Goal: Find specific page/section: Find specific page/section

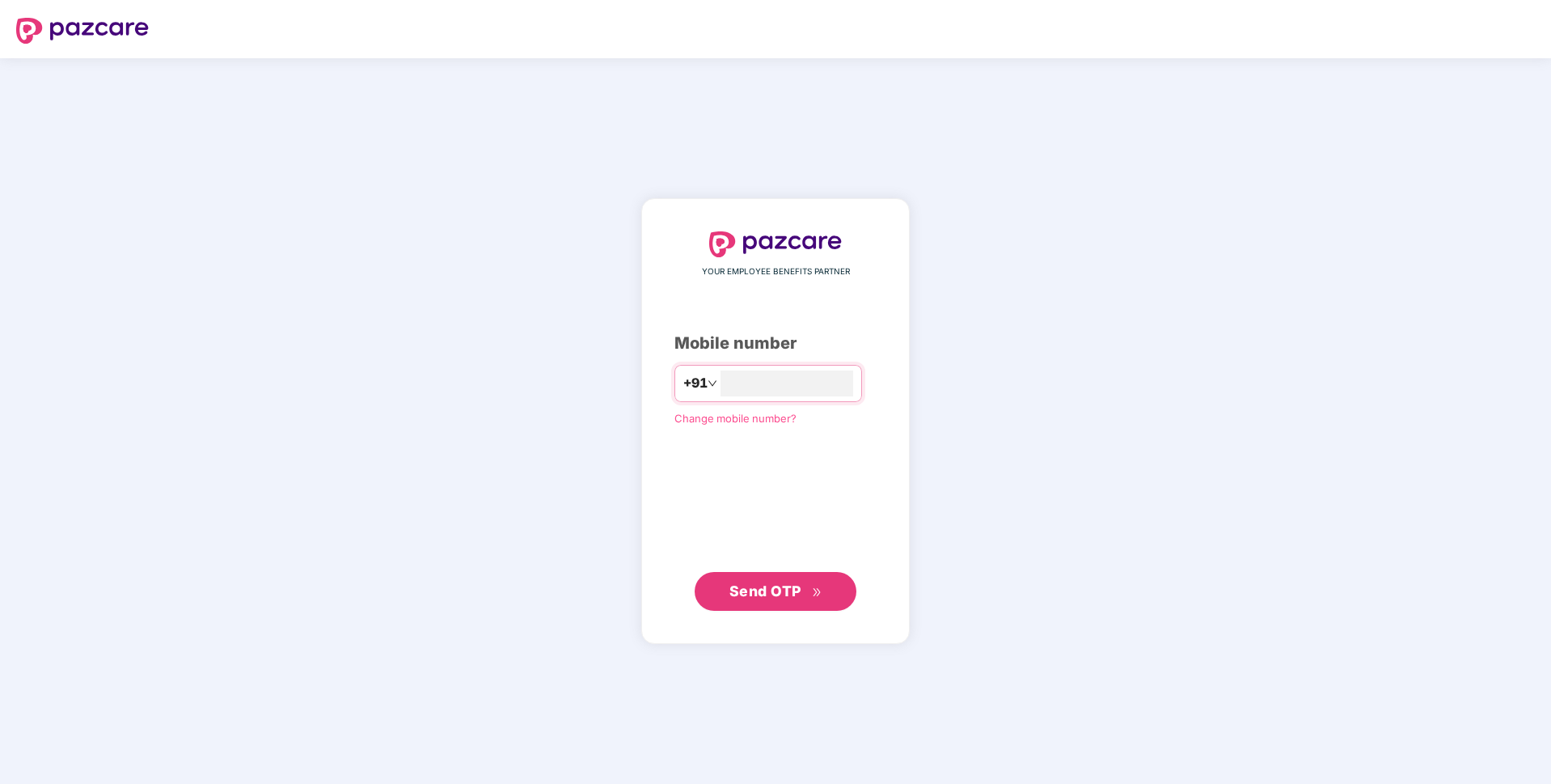
type input "**********"
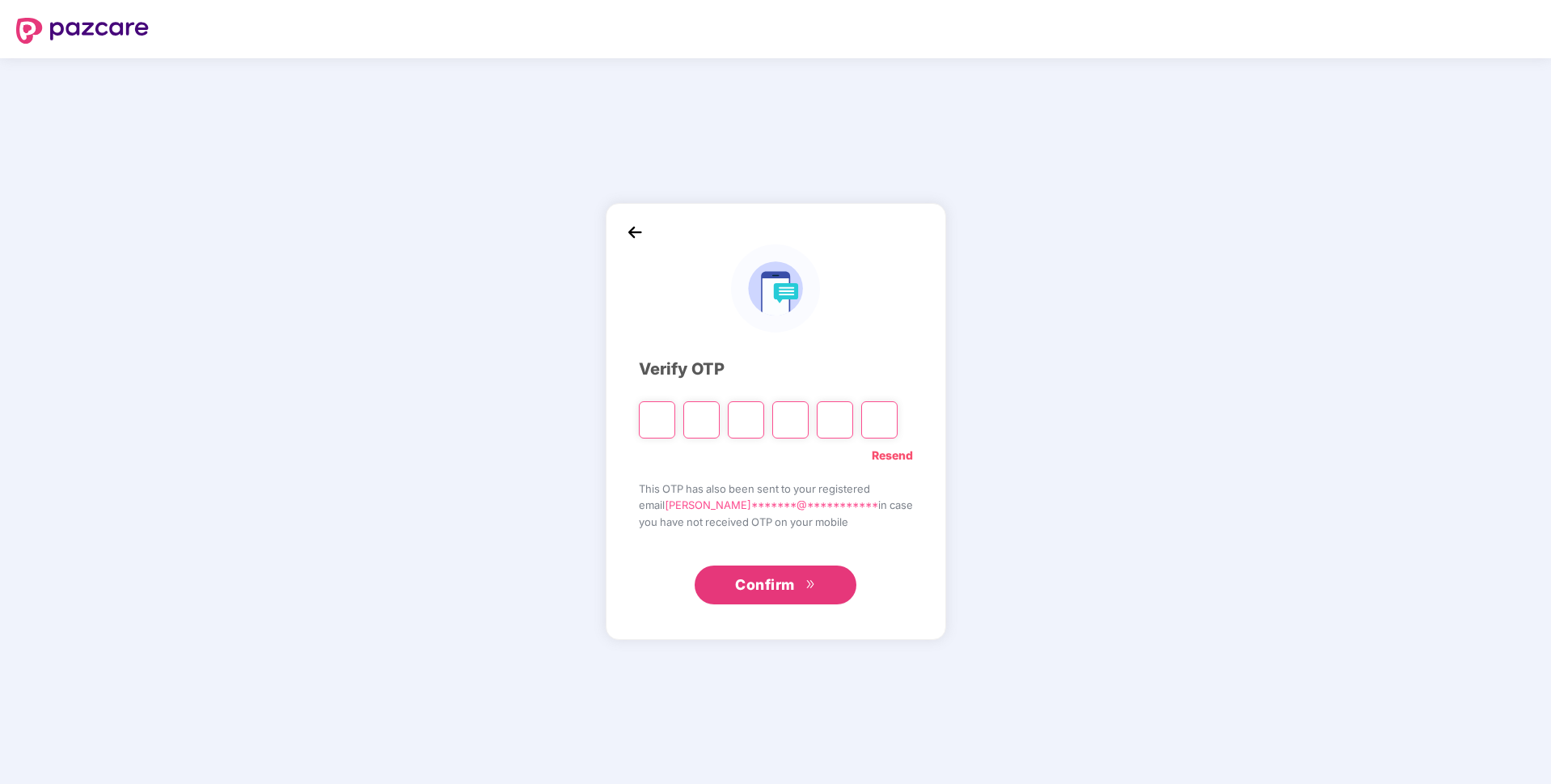
paste input "*"
type input "*"
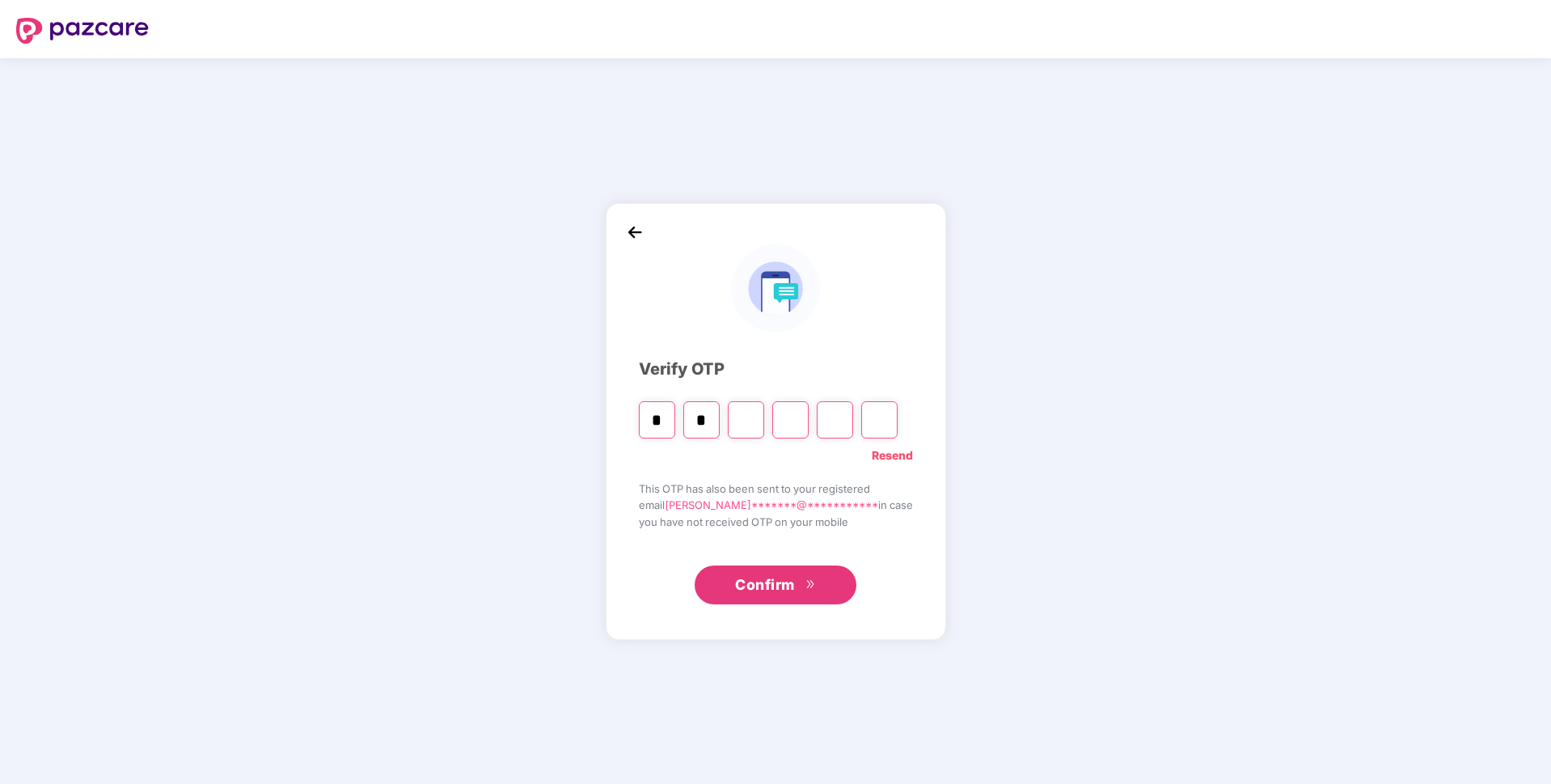
type input "*"
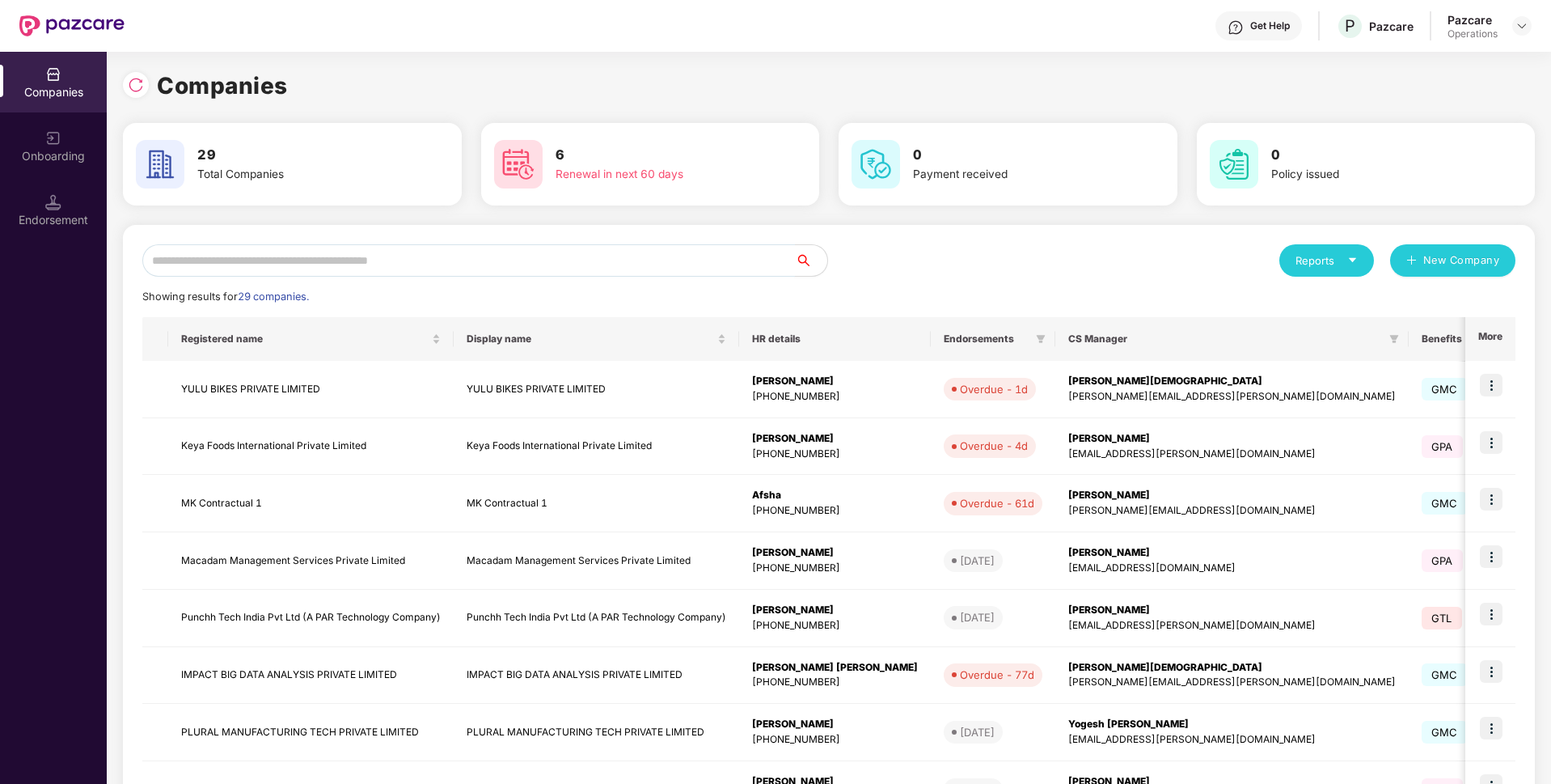
click at [410, 253] on input "text" at bounding box center [469, 260] width 653 height 32
paste input "**********"
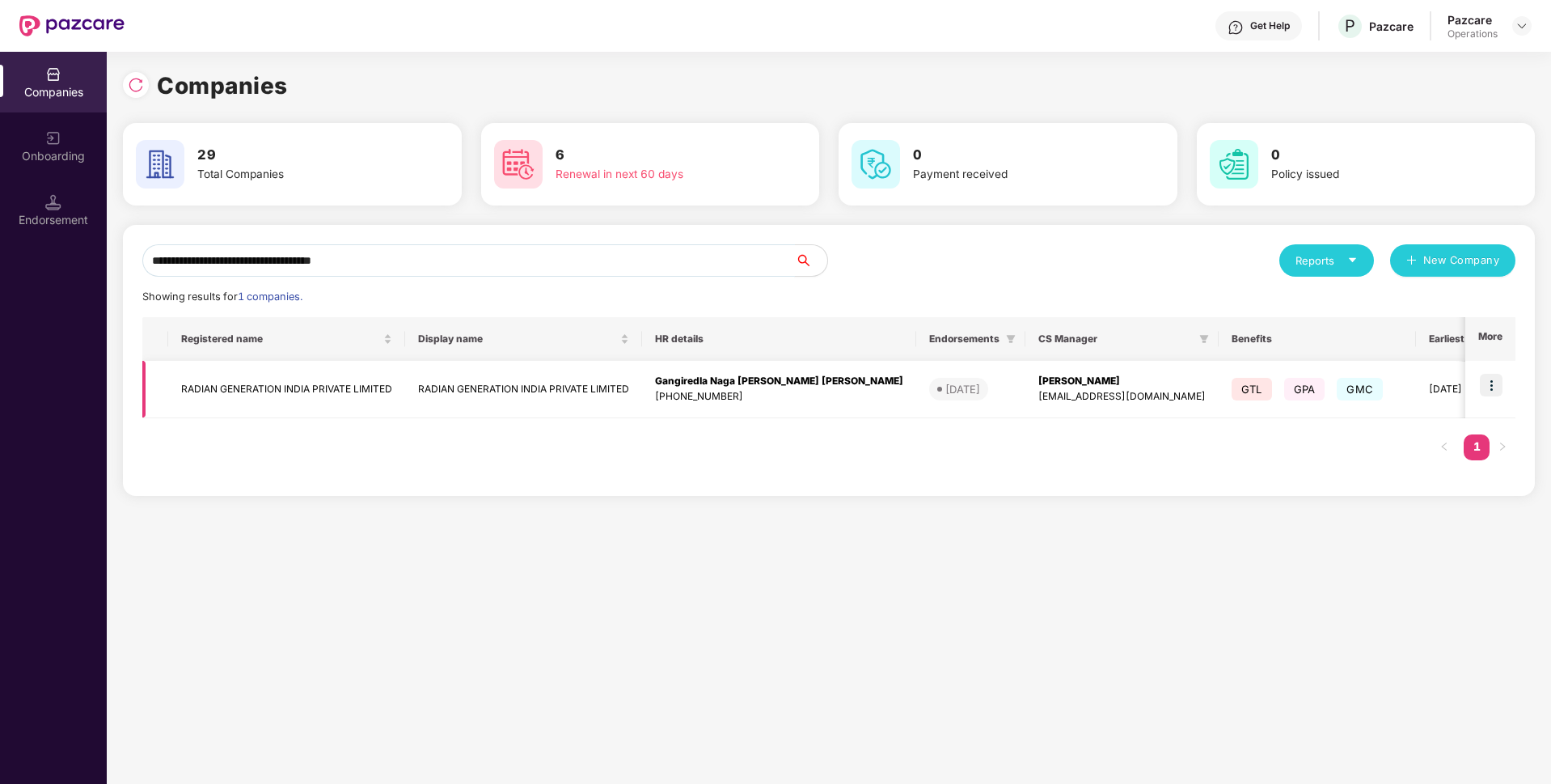
type input "**********"
click at [1492, 388] on img at bounding box center [1491, 384] width 23 height 23
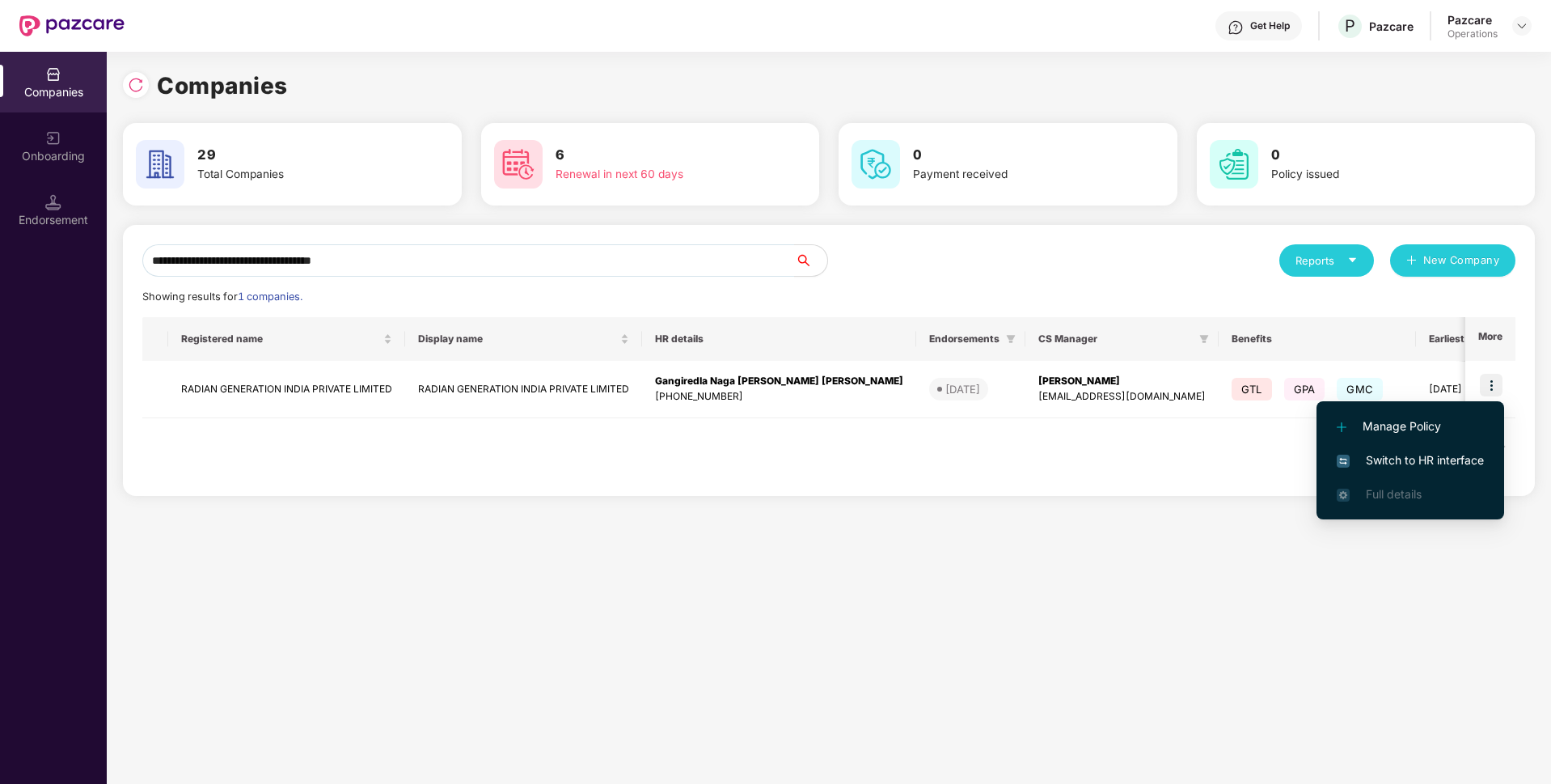
click at [1373, 458] on span "Switch to HR interface" at bounding box center [1410, 460] width 147 height 18
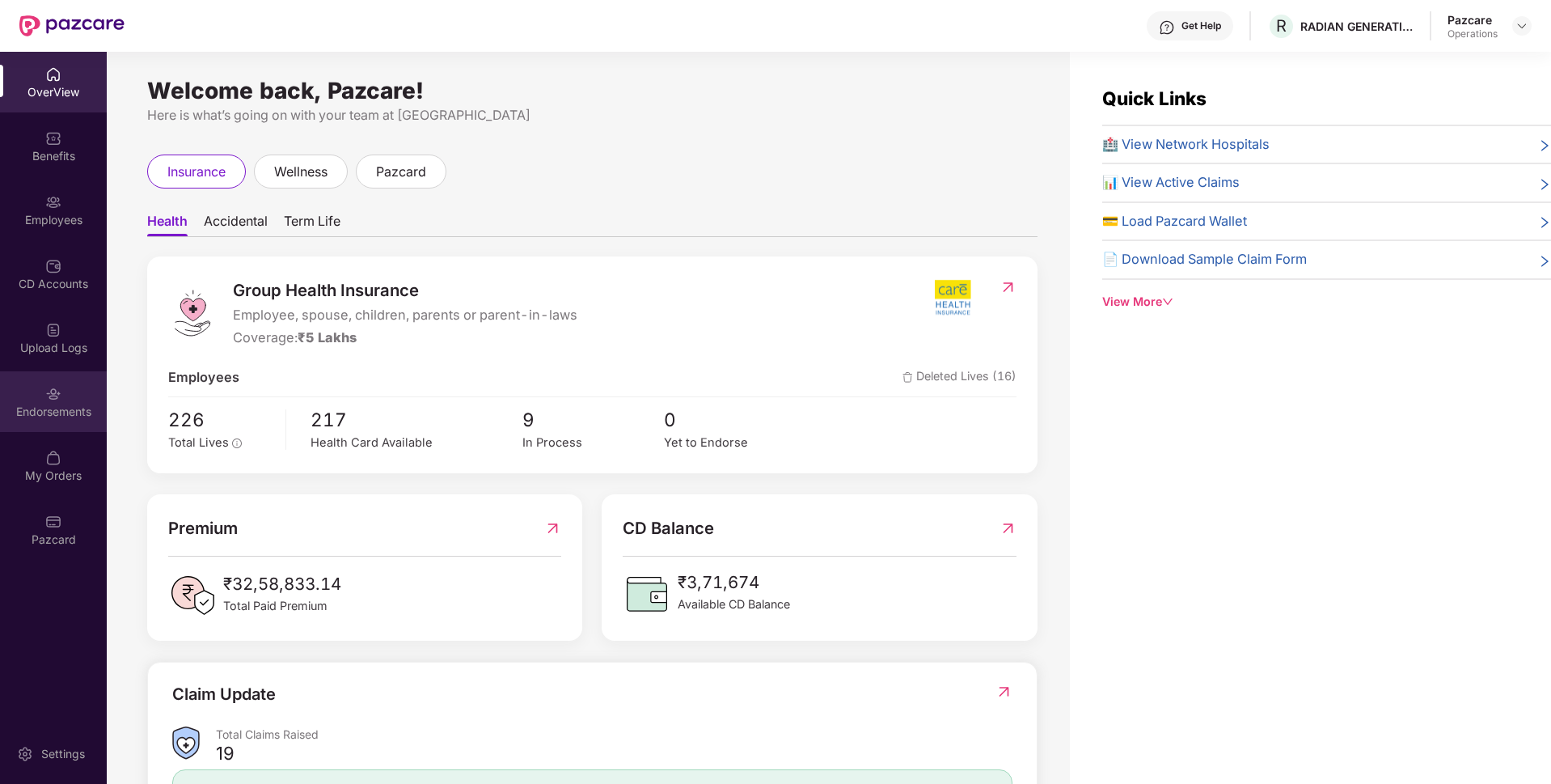
click at [53, 407] on div "Endorsements" at bounding box center [54, 412] width 107 height 16
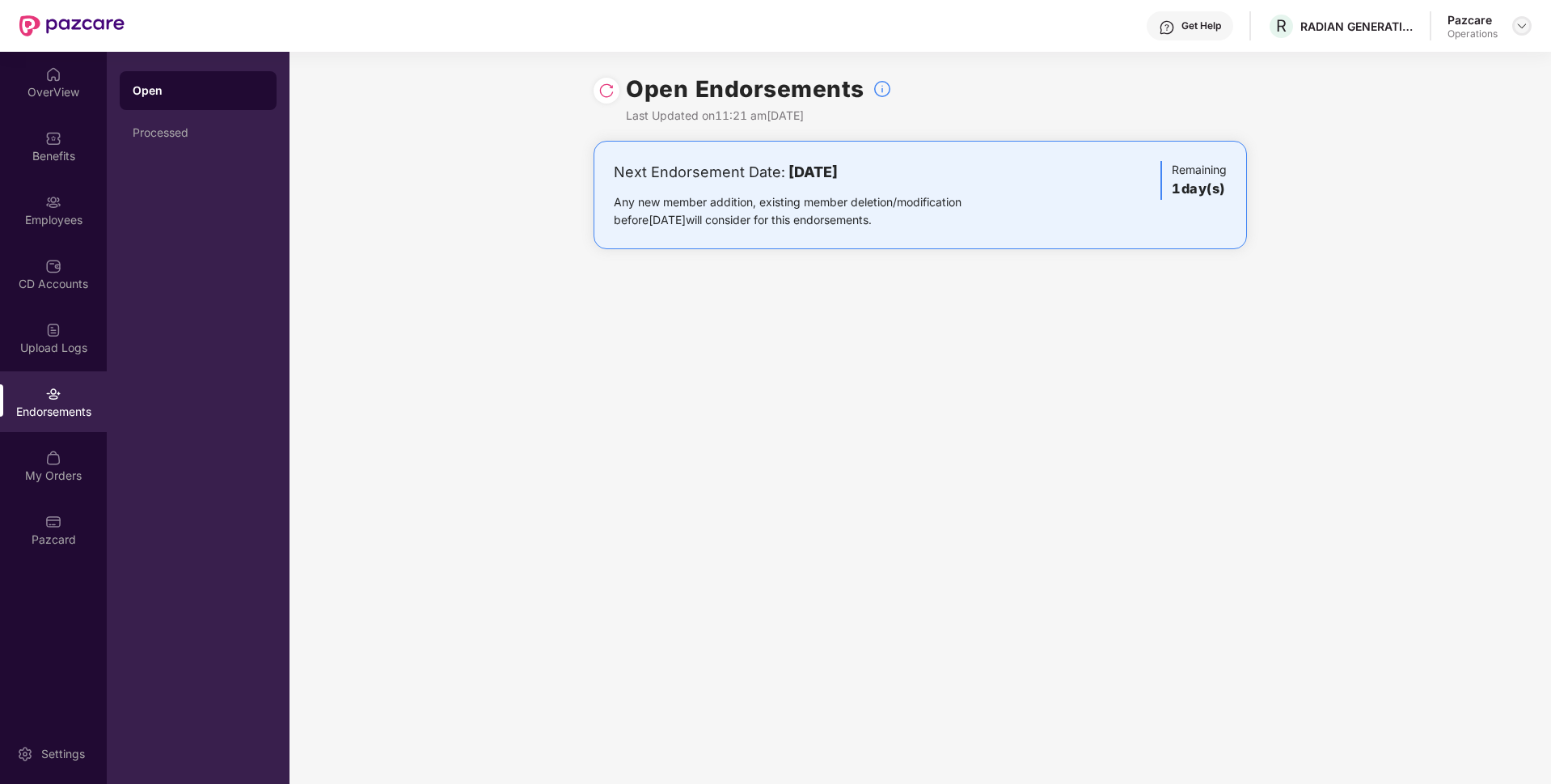
click at [1527, 21] on img at bounding box center [1521, 26] width 13 height 13
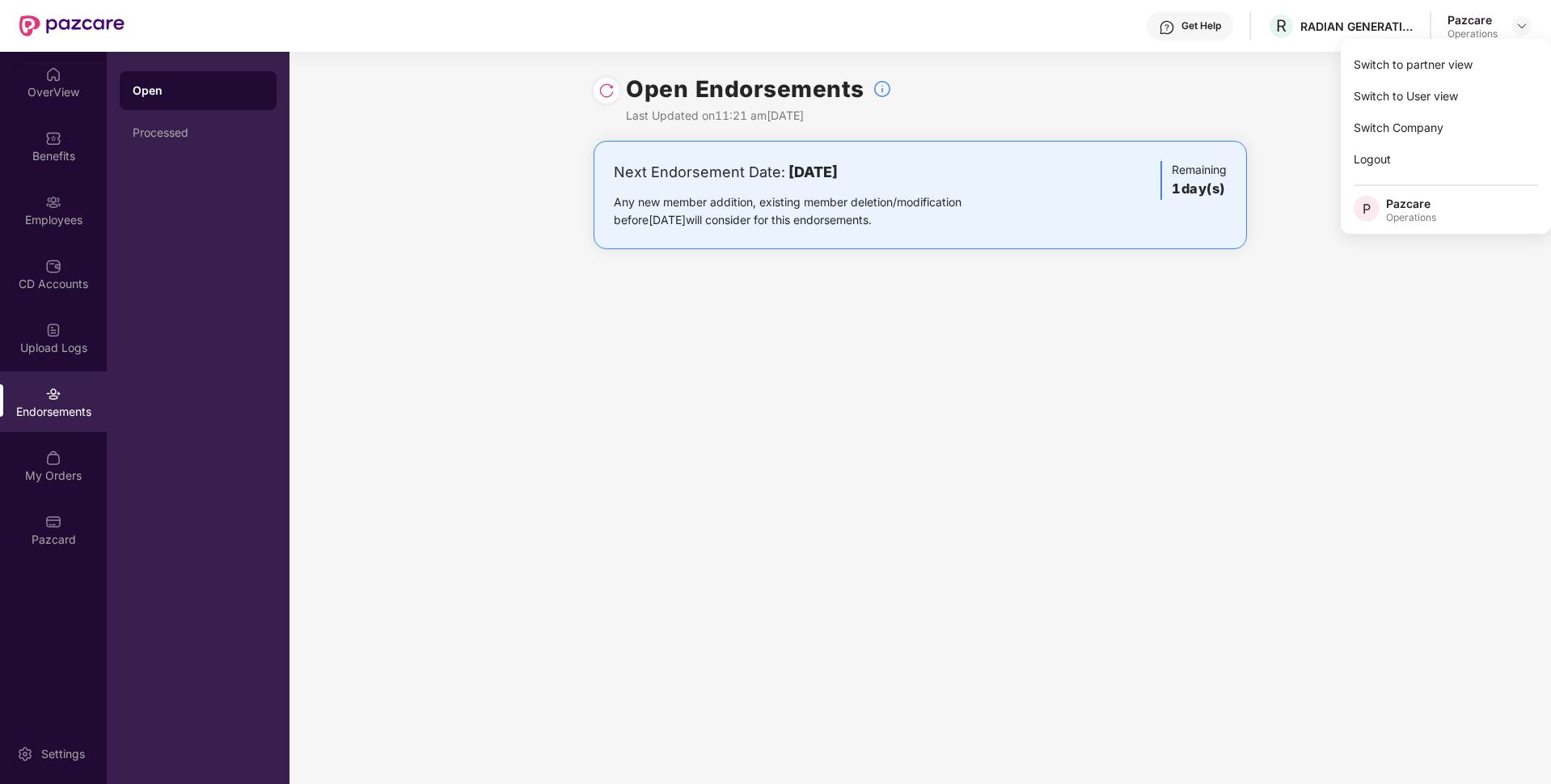
click at [616, 91] on div at bounding box center [606, 90] width 26 height 26
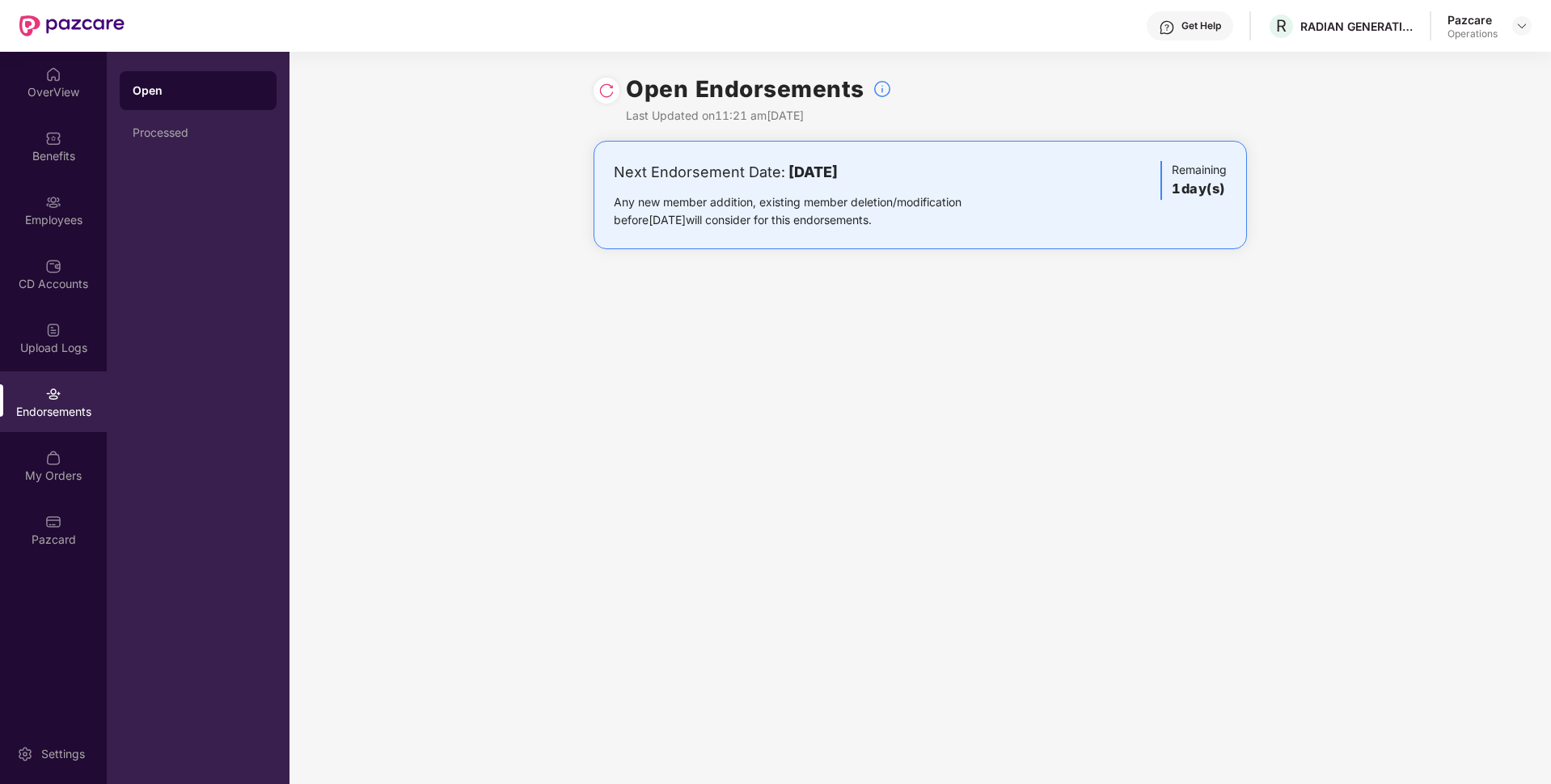
click at [605, 90] on img at bounding box center [606, 90] width 16 height 16
click at [1520, 26] on img at bounding box center [1521, 26] width 13 height 13
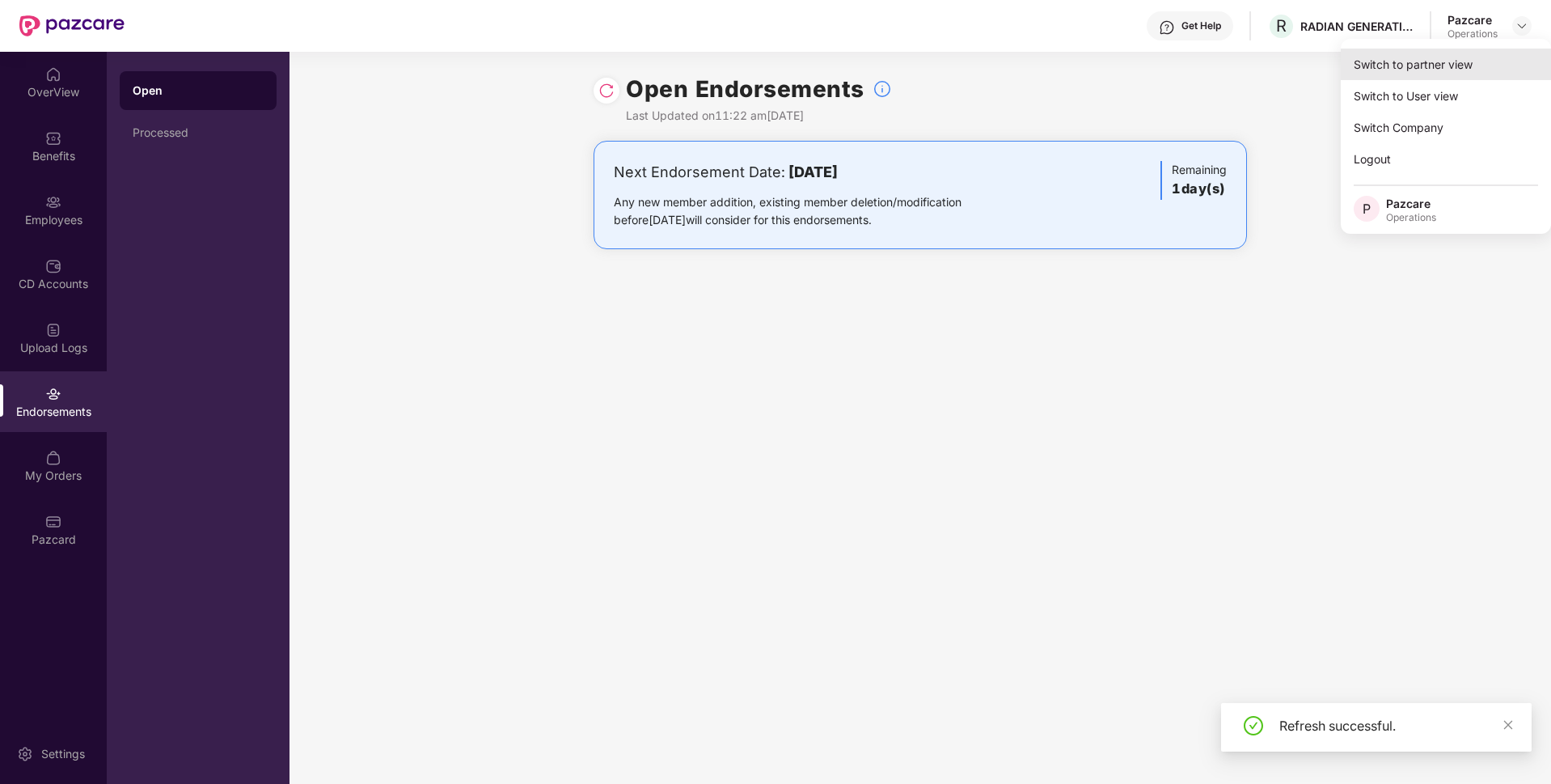
click at [1424, 60] on div "Switch to partner view" at bounding box center [1446, 64] width 210 height 31
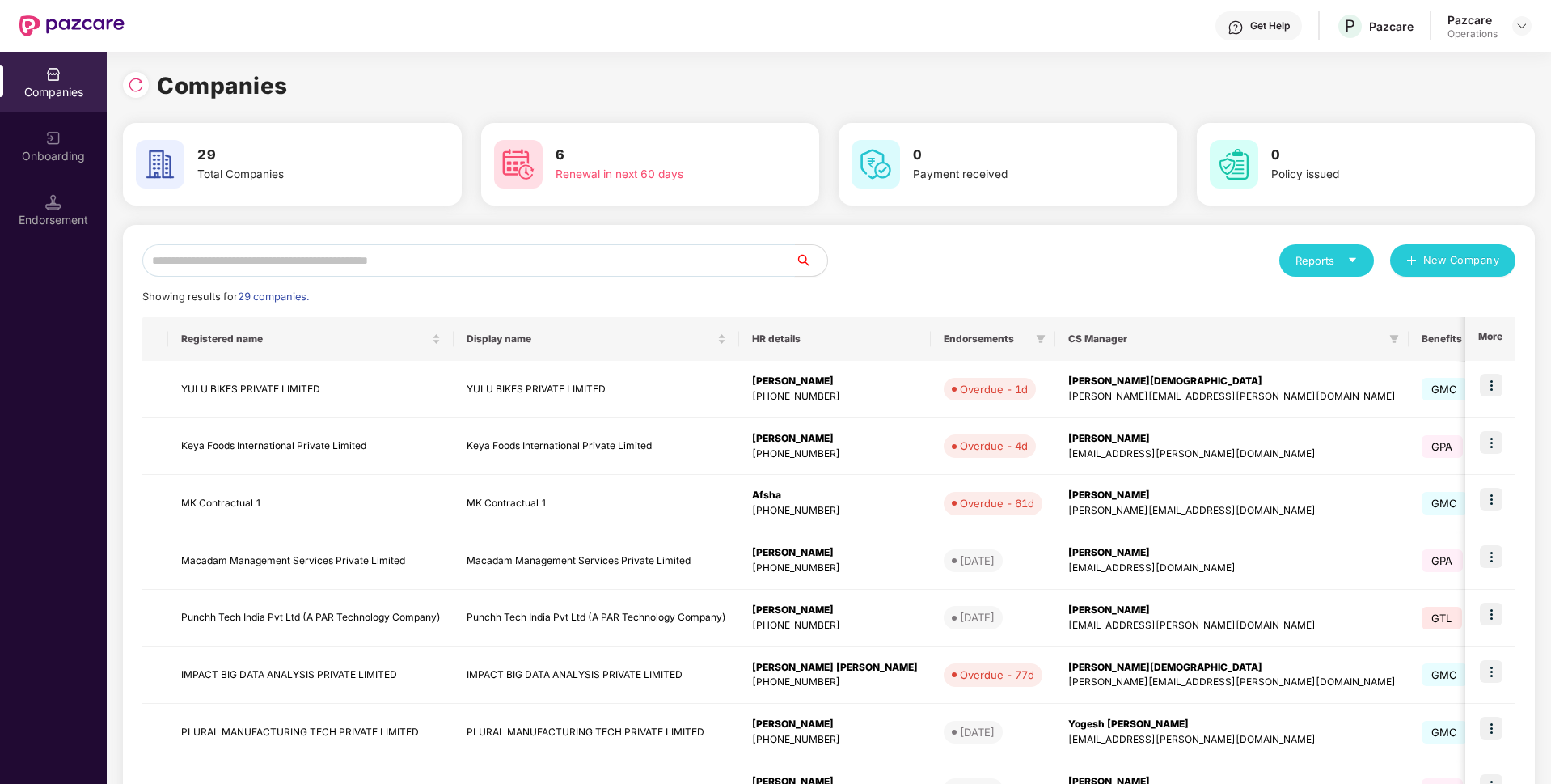
click at [426, 264] on input "text" at bounding box center [469, 260] width 653 height 32
paste input "**********"
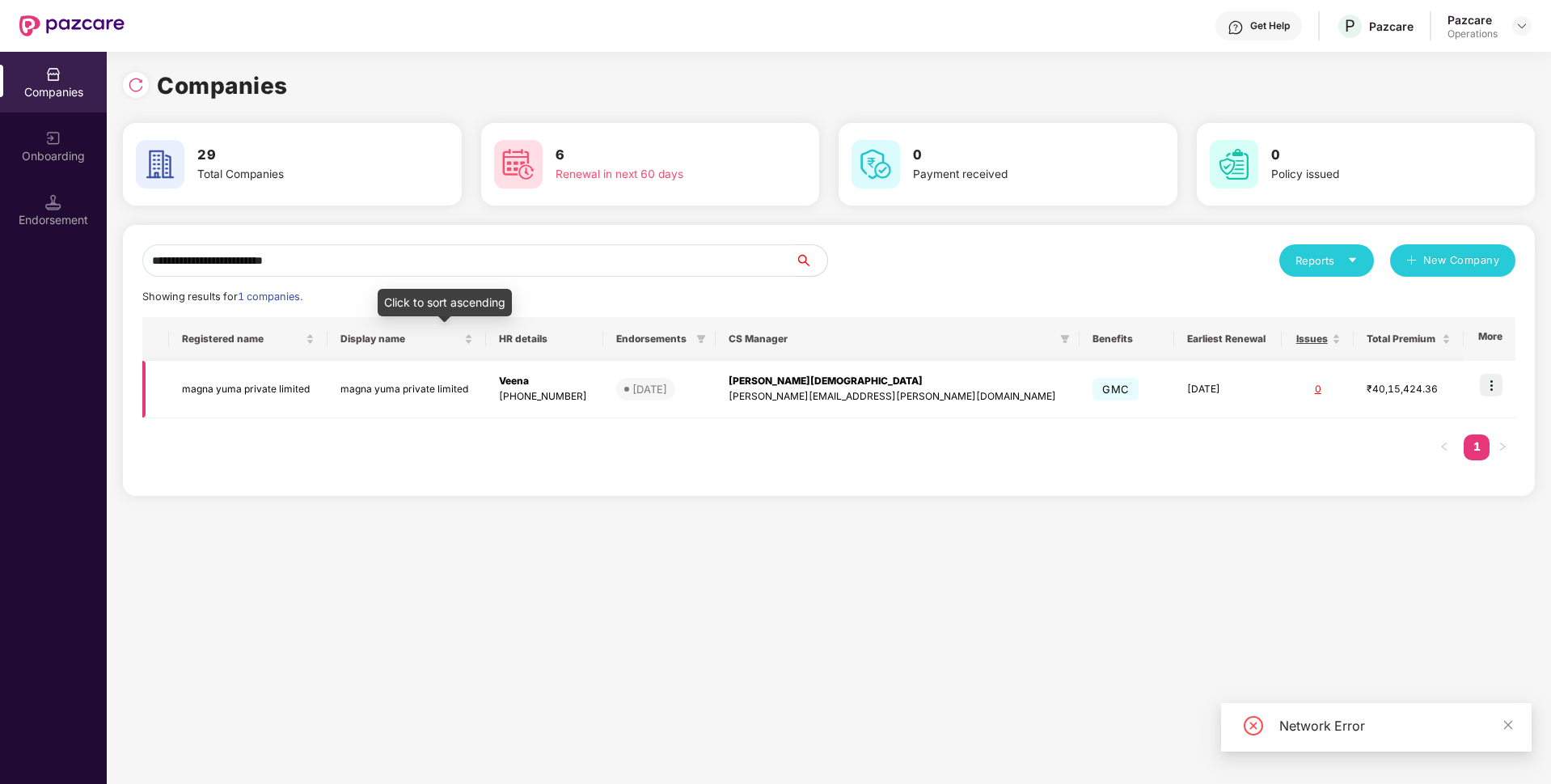
type input "**********"
click at [251, 381] on td "magna yuma private limited" at bounding box center [248, 389] width 158 height 58
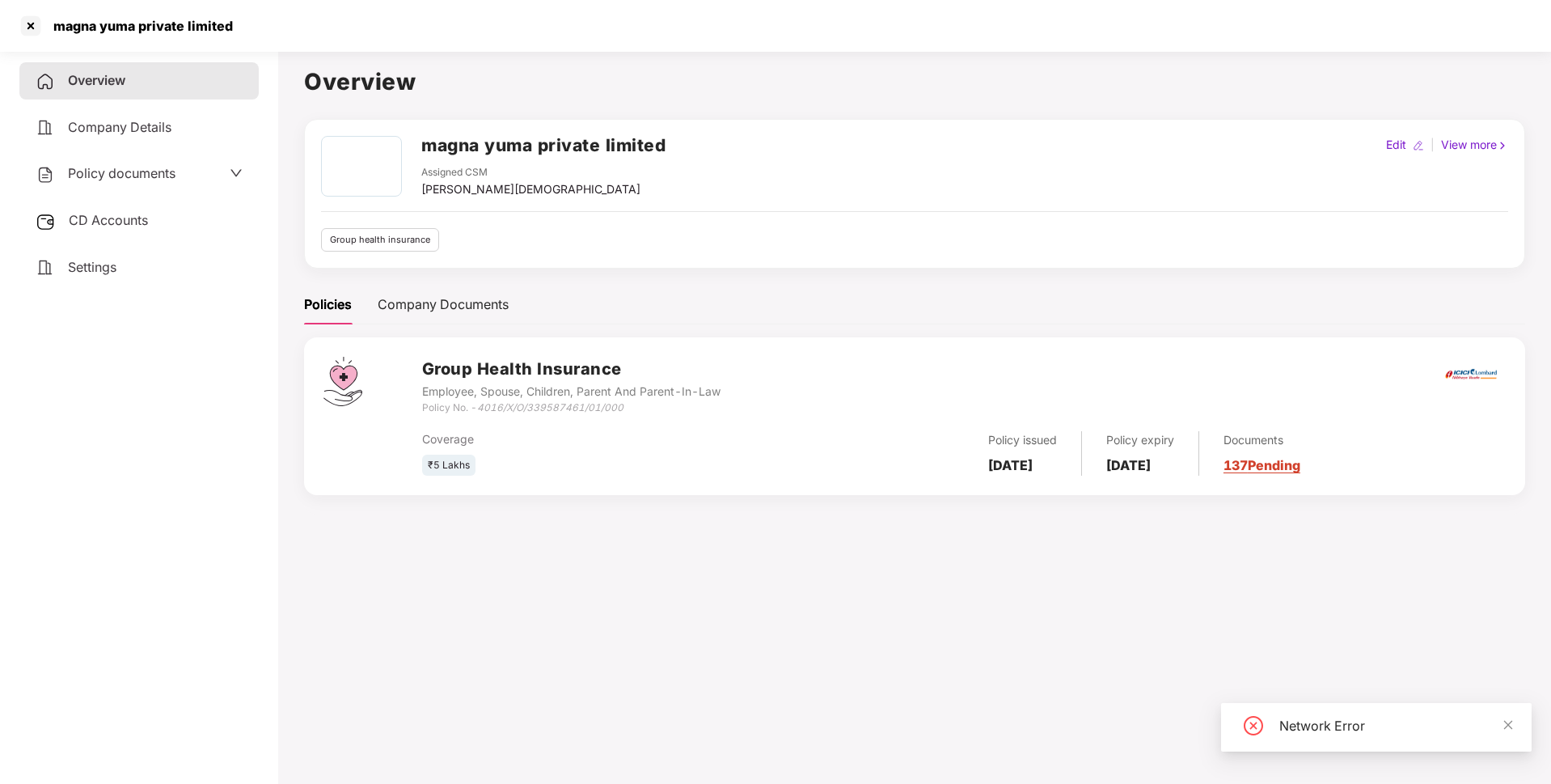
click at [161, 171] on span "Policy documents" at bounding box center [122, 173] width 107 height 16
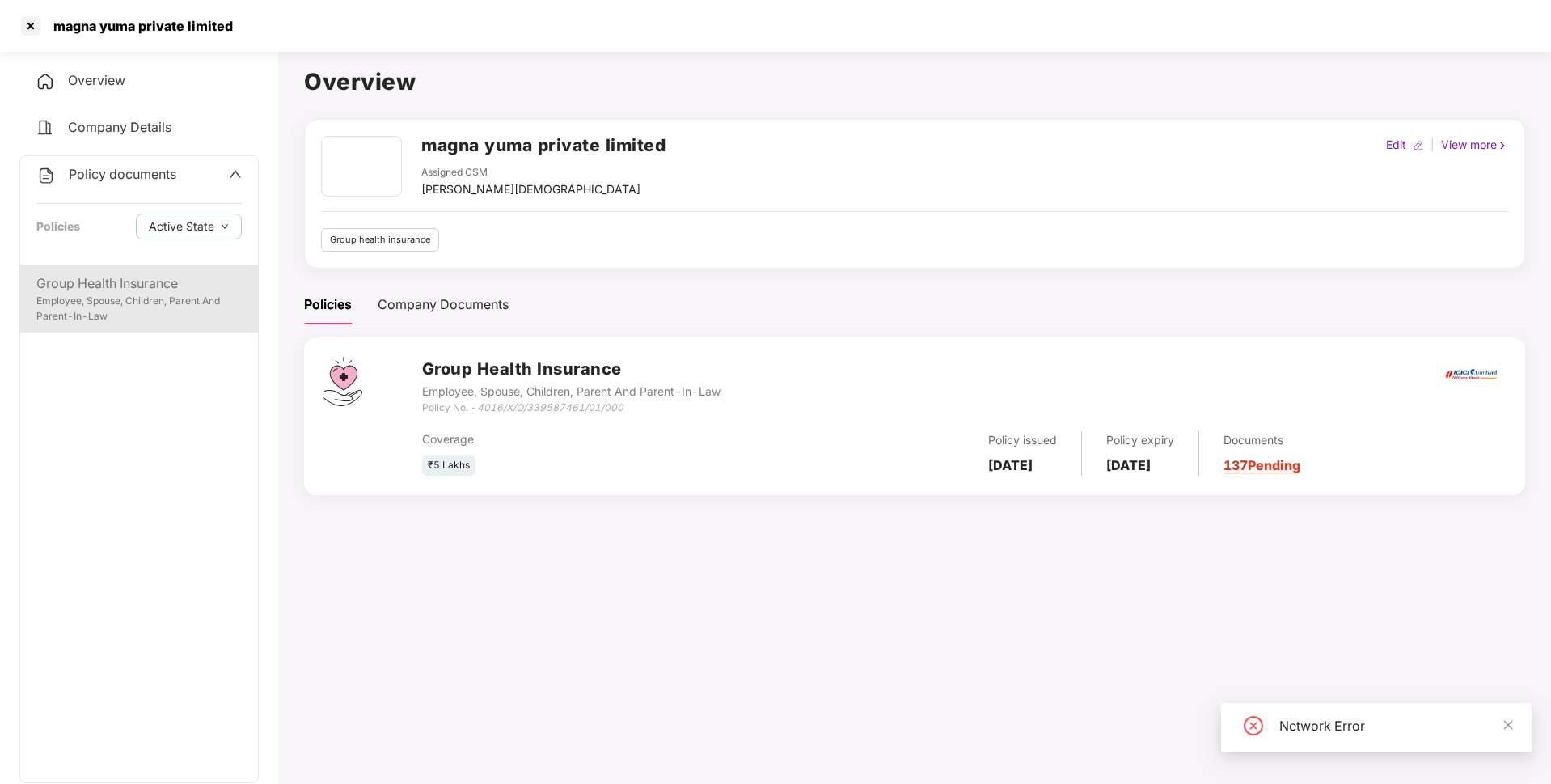
click at [140, 298] on div "Employee, Spouse, Children, Parent And Parent-In-Law" at bounding box center [139, 309] width 206 height 31
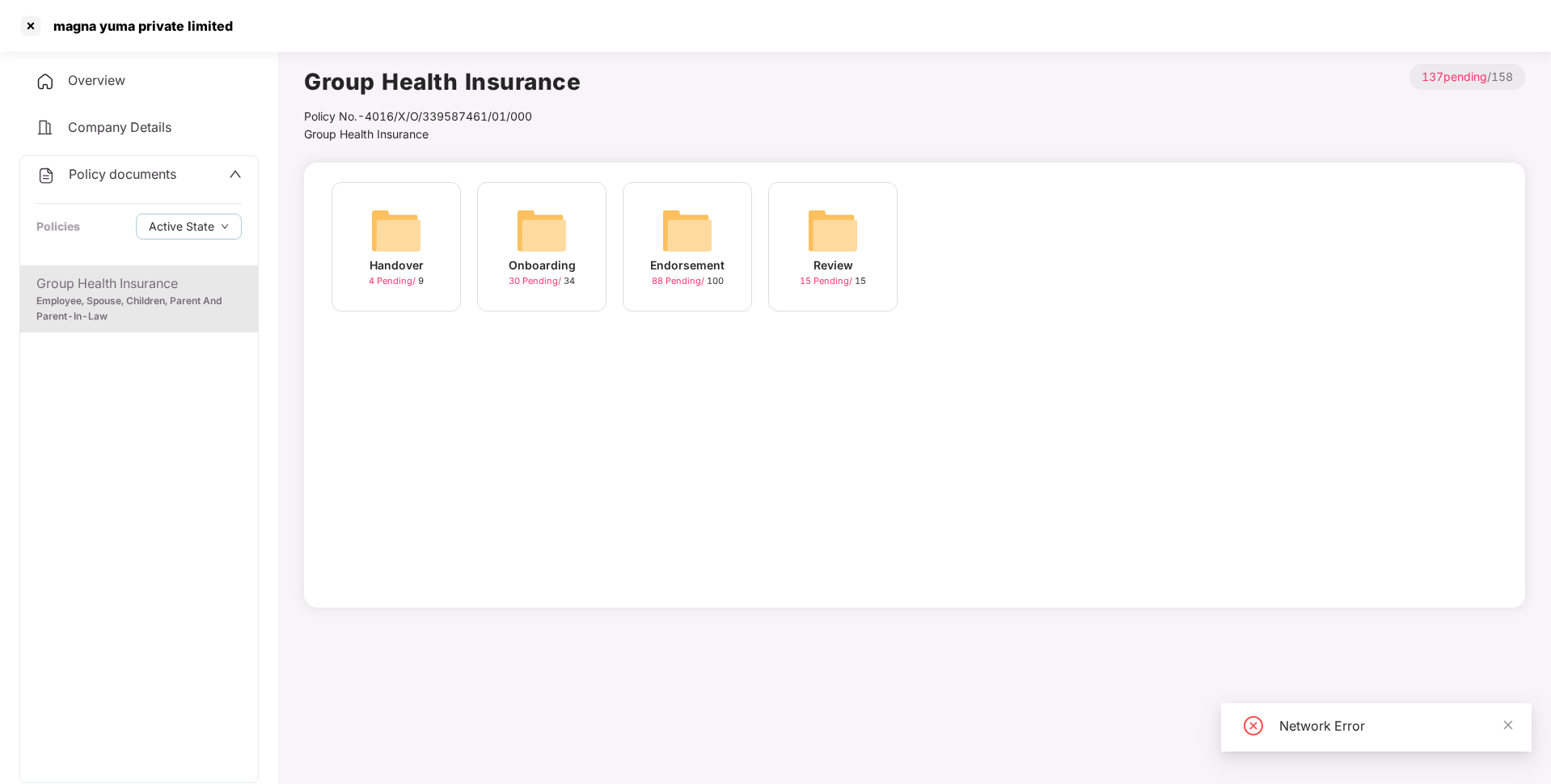
click at [715, 241] on div "Endorsement 88 Pending / 100" at bounding box center [687, 247] width 129 height 129
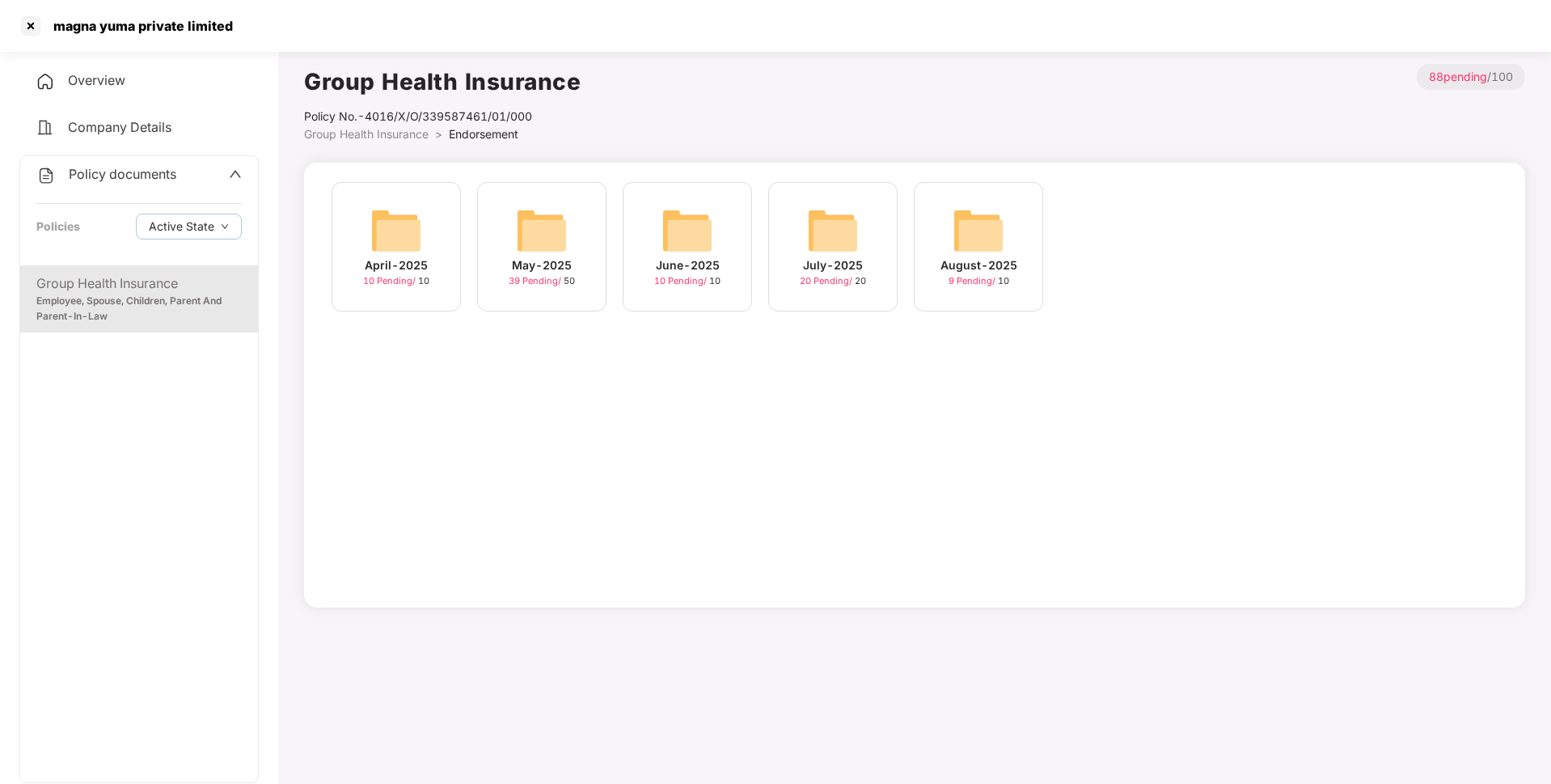
click at [974, 265] on div "August-2025" at bounding box center [979, 264] width 77 height 18
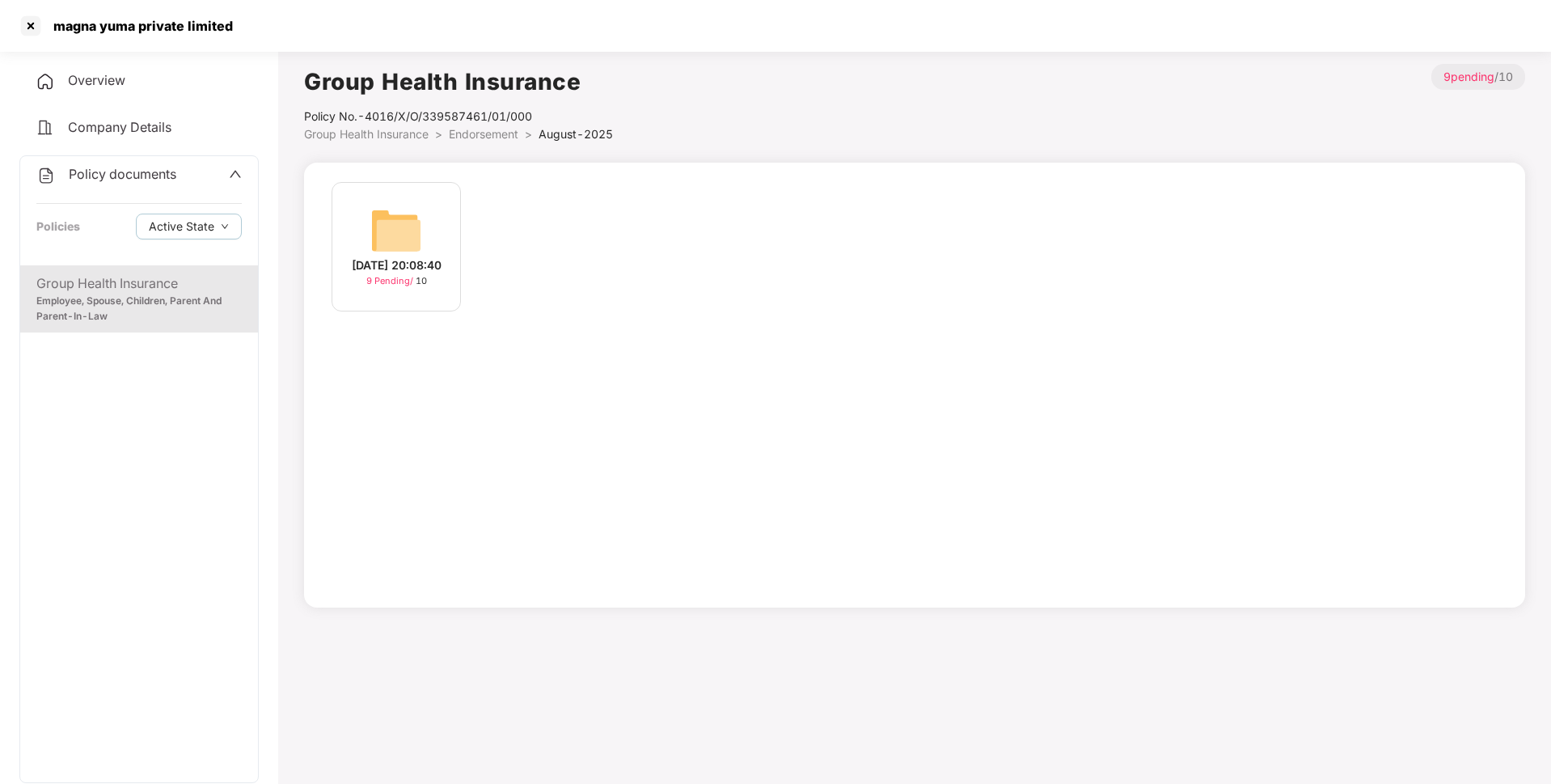
click at [389, 232] on img at bounding box center [396, 230] width 52 height 52
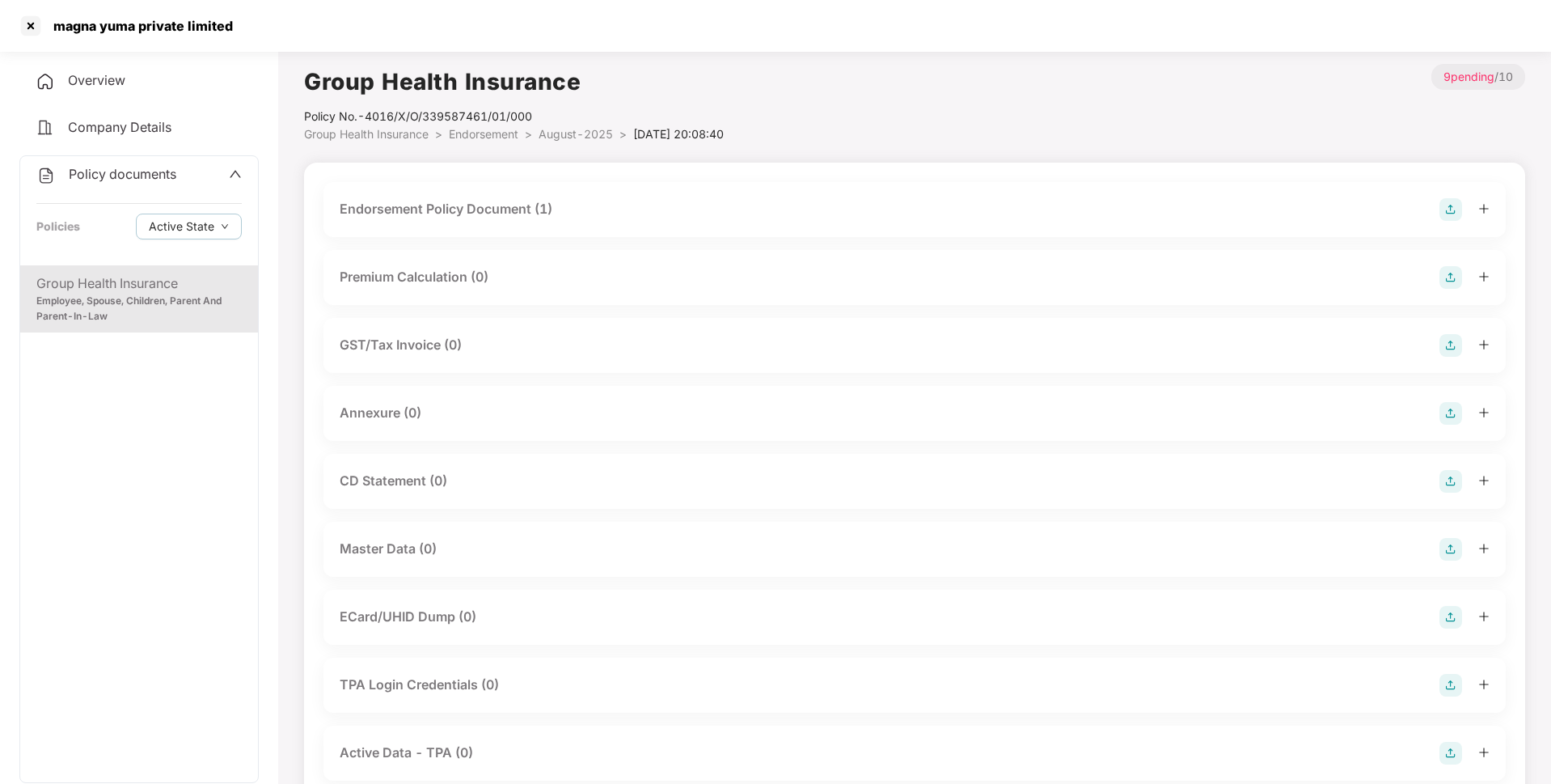
click at [1243, 206] on div "Endorsement Policy Document (1)" at bounding box center [914, 209] width 1150 height 23
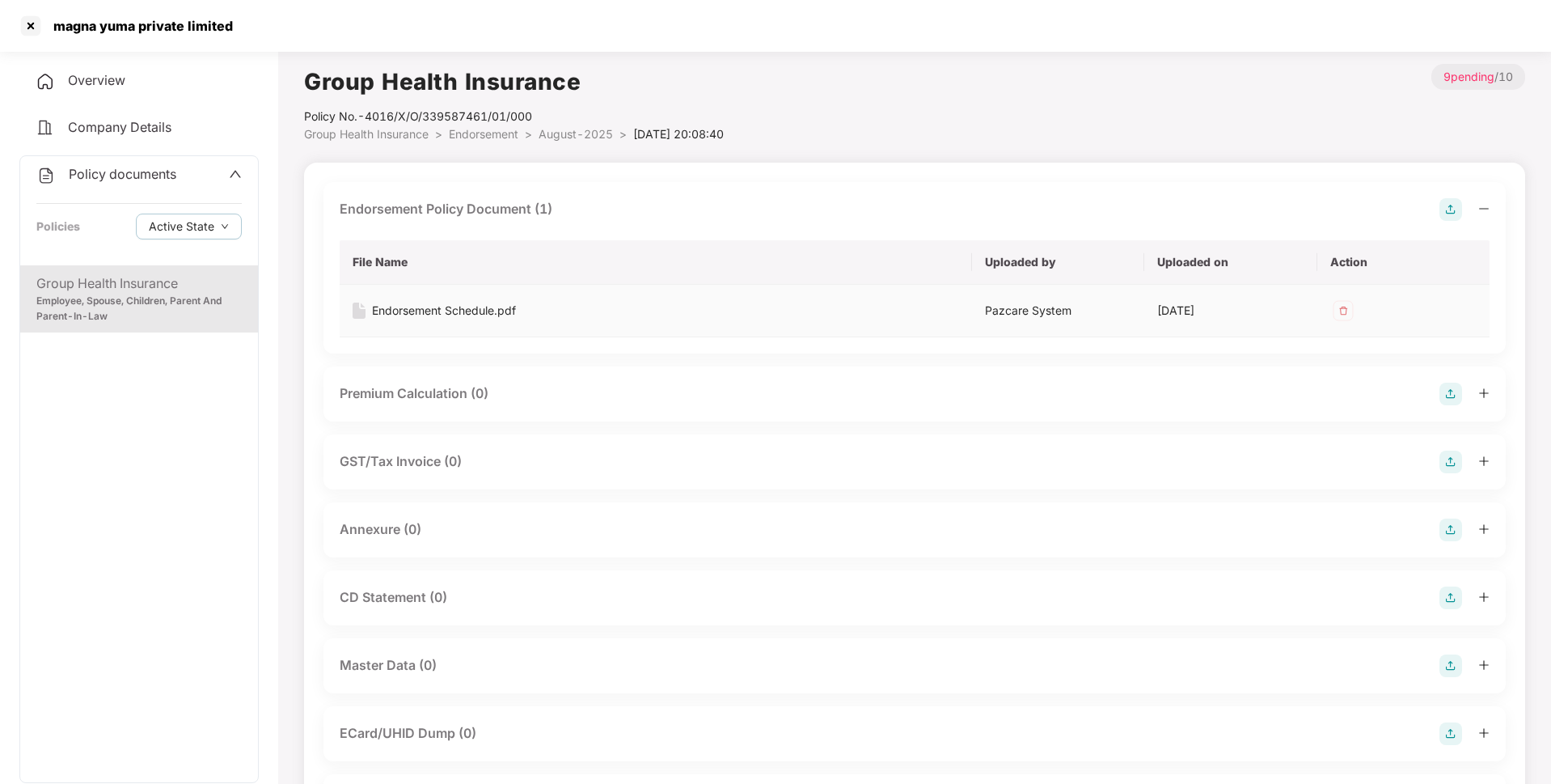
click at [496, 309] on div "Endorsement Schedule.pdf" at bounding box center [443, 310] width 144 height 18
